Goal: Check status: Check status

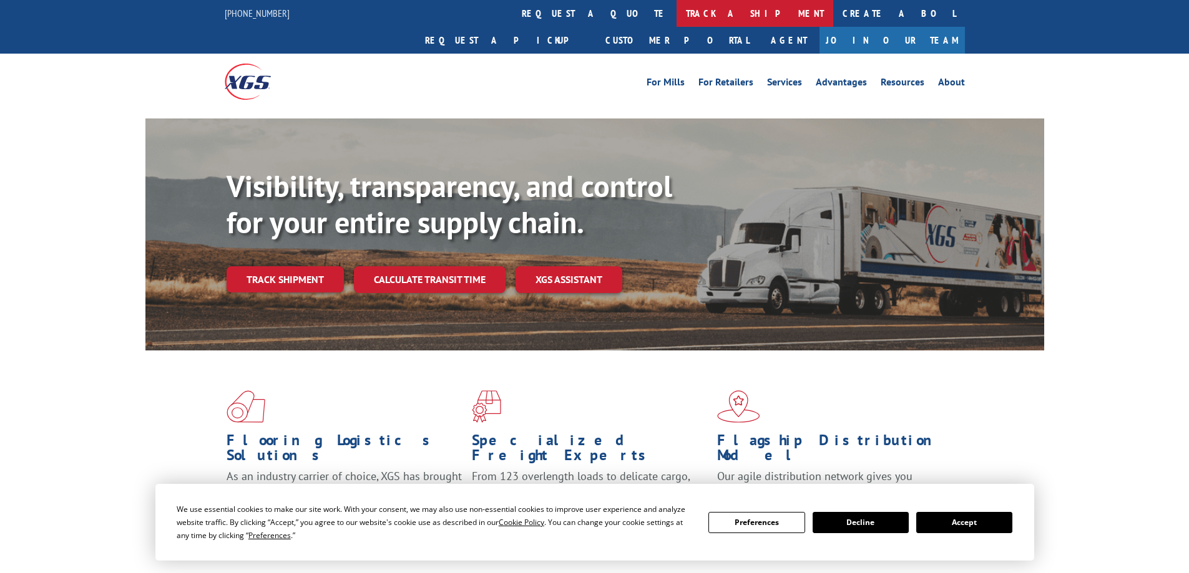
click at [676, 19] on link "track a shipment" at bounding box center [754, 13] width 157 height 27
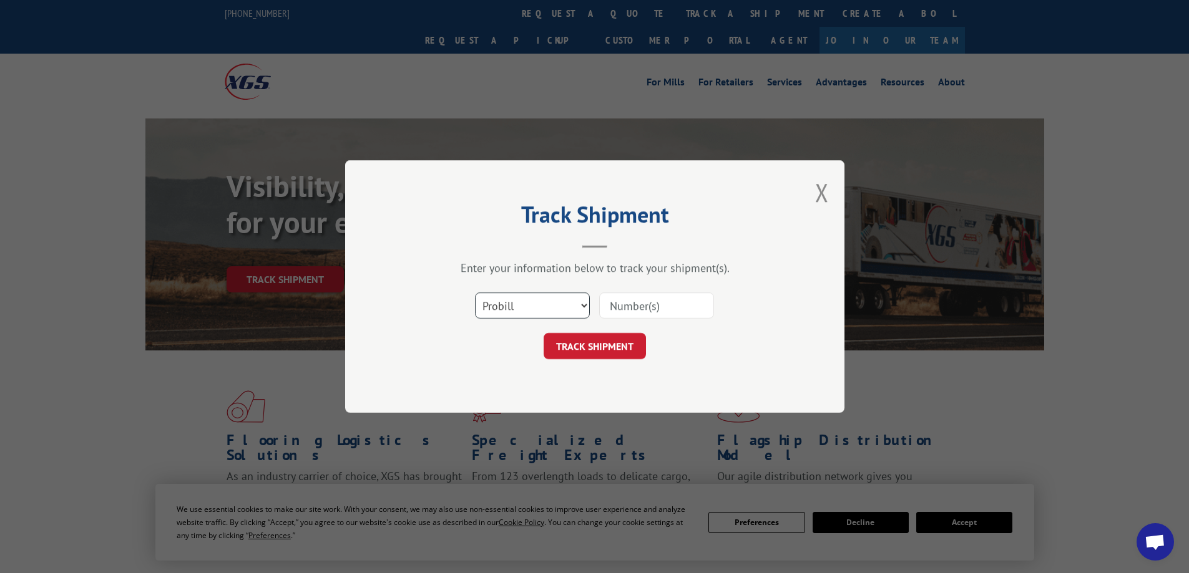
click at [583, 308] on select "Select category... Probill BOL PO" at bounding box center [532, 306] width 115 height 26
click at [475, 293] on select "Select category... Probill BOL PO" at bounding box center [532, 306] width 115 height 26
click at [584, 311] on select "Select category... Probill BOL PO" at bounding box center [532, 306] width 115 height 26
select select "po"
click at [475, 293] on select "Select category... Probill BOL PO" at bounding box center [532, 306] width 115 height 26
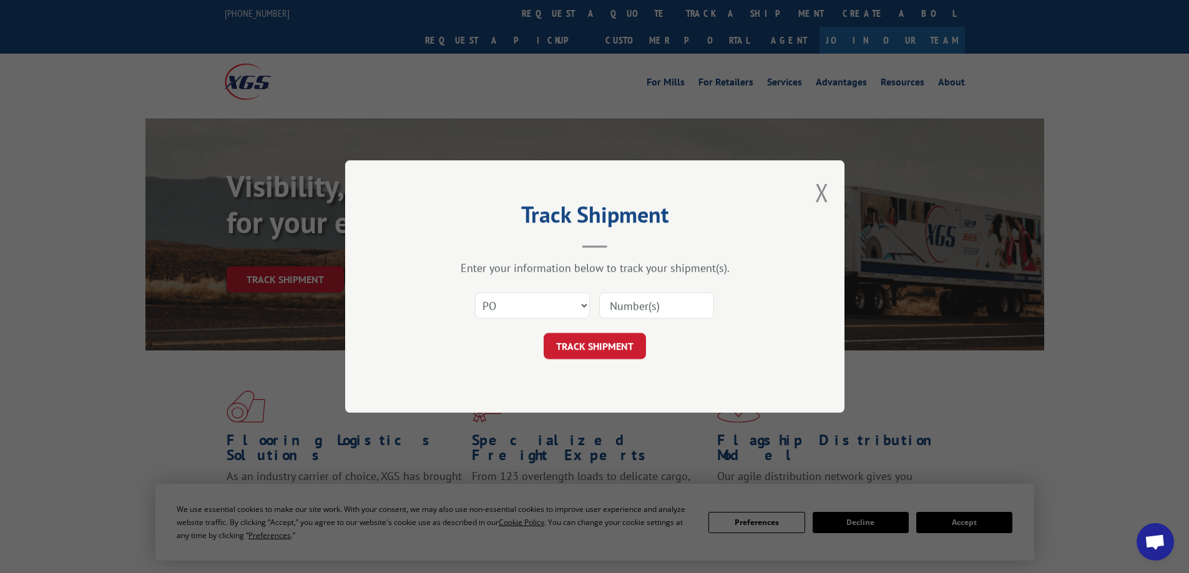
click at [634, 306] on input at bounding box center [656, 306] width 115 height 26
type input "P25519"
click at [601, 351] on button "TRACK SHIPMENT" at bounding box center [594, 346] width 102 height 26
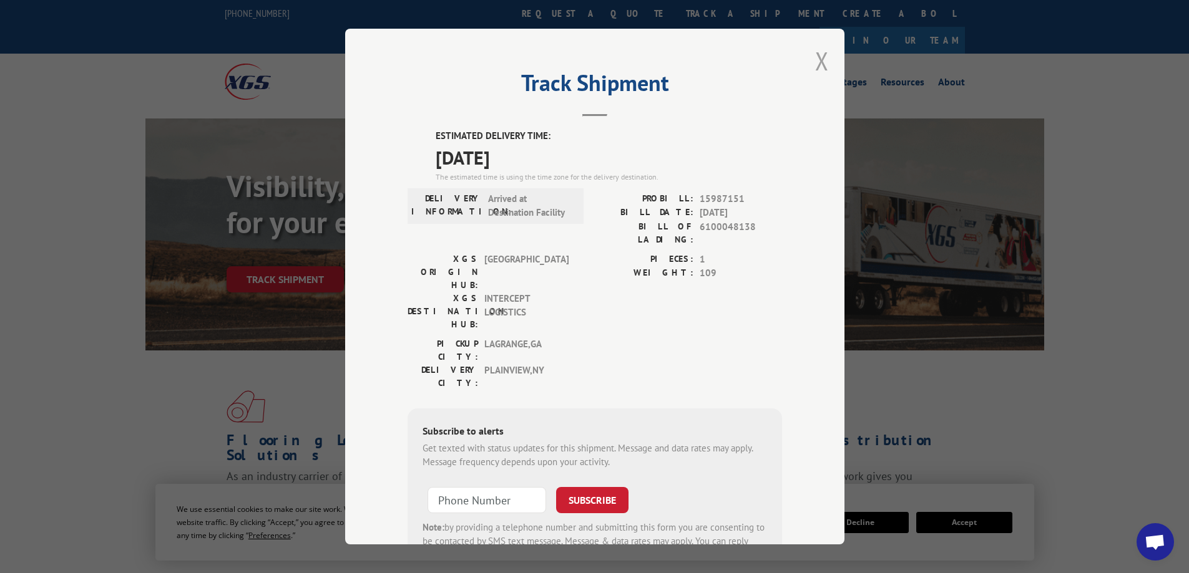
click at [818, 57] on button "Close modal" at bounding box center [822, 60] width 14 height 33
